Goal: Check status: Check status

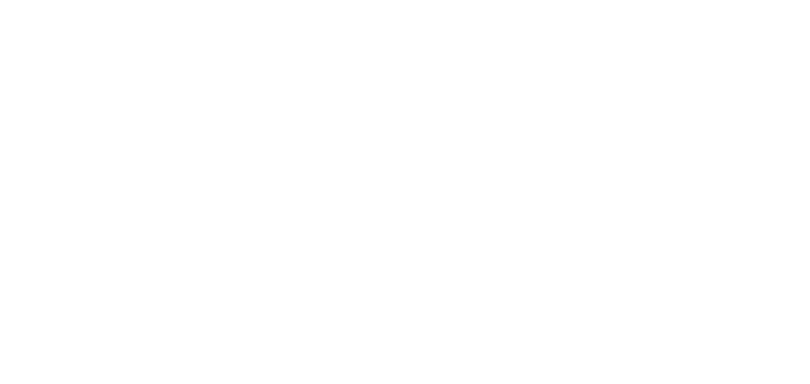
click at [6, 3] on html at bounding box center [405, 1] width 810 height 3
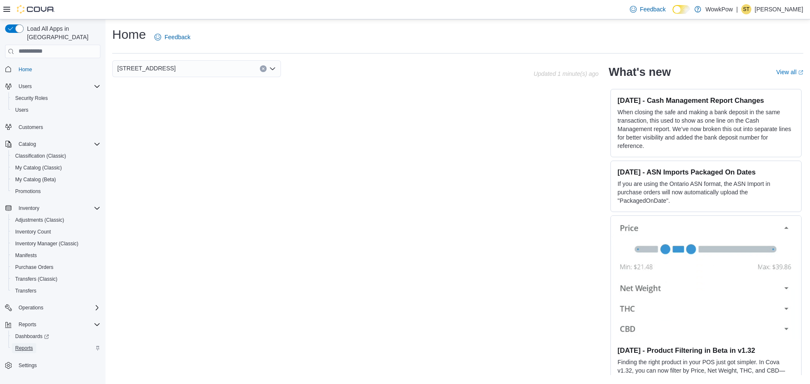
click at [28, 345] on span "Reports" at bounding box center [24, 348] width 18 height 7
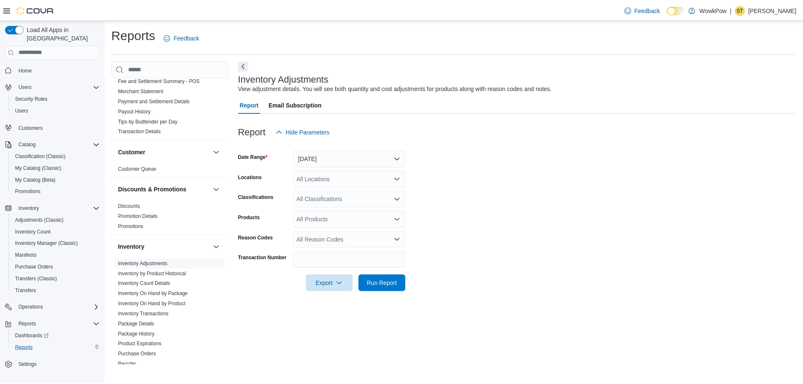
scroll to position [127, 0]
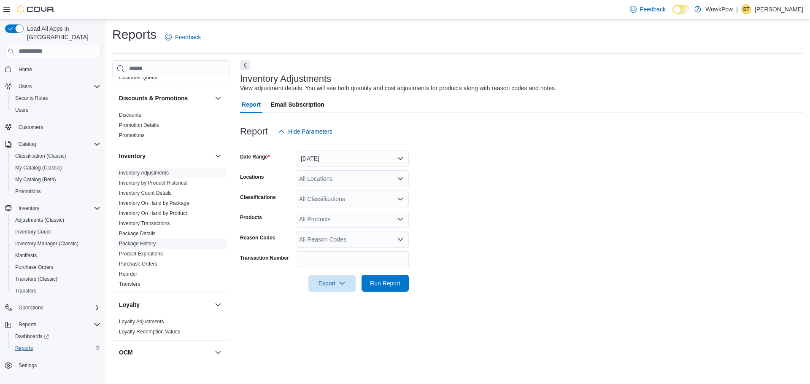
click at [148, 242] on link "Package History" at bounding box center [137, 244] width 37 height 6
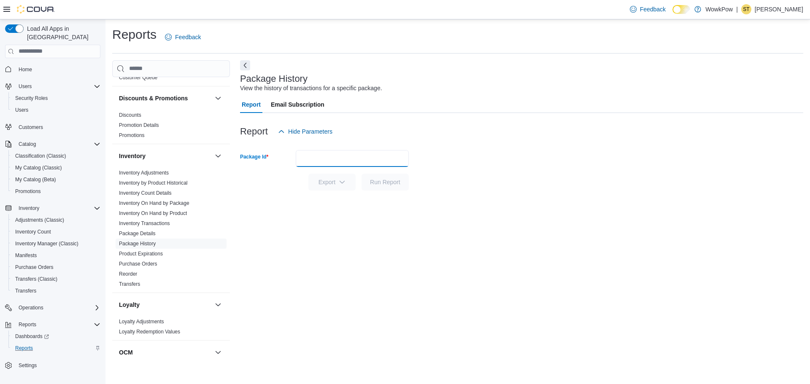
click at [328, 151] on input "Package Id" at bounding box center [352, 158] width 113 height 17
type input "********"
click at [371, 178] on span "Run Report" at bounding box center [385, 182] width 30 height 8
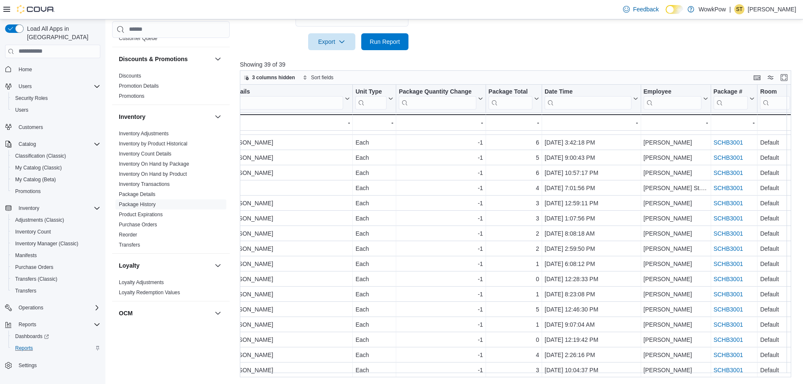
scroll to position [349, 493]
